Goal: Task Accomplishment & Management: Manage account settings

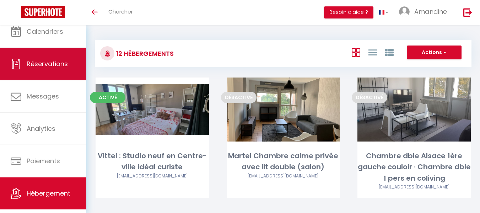
click at [49, 66] on span "Réservations" at bounding box center [47, 63] width 41 height 9
select select "not_cancelled"
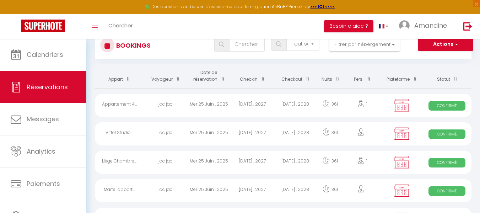
scroll to position [23, 0]
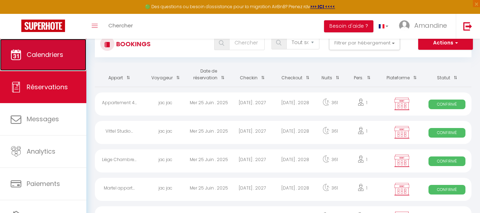
click at [54, 59] on link "Calendriers" at bounding box center [43, 55] width 86 height 32
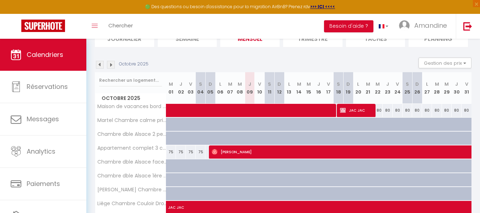
scroll to position [55, 0]
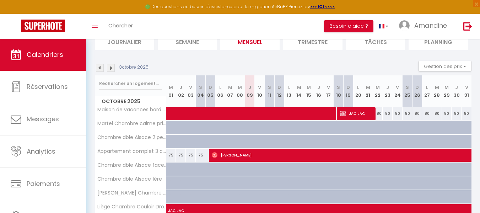
click at [98, 67] on img at bounding box center [100, 68] width 8 height 8
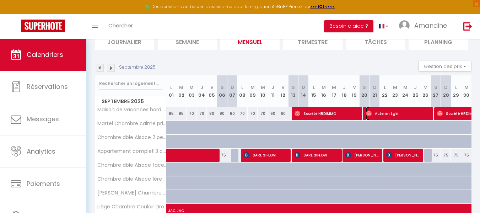
click at [405, 112] on span "Acterim Lg5" at bounding box center [398, 114] width 65 height 14
select select "OK"
select select "1"
select select "0"
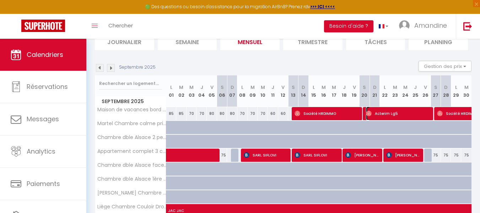
select select "1"
select select
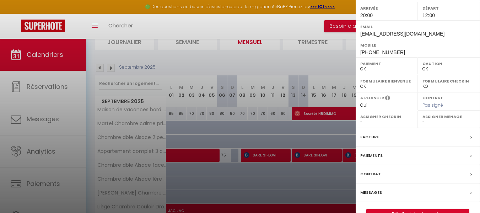
scroll to position [109, 0]
